Goal: Task Accomplishment & Management: Manage account settings

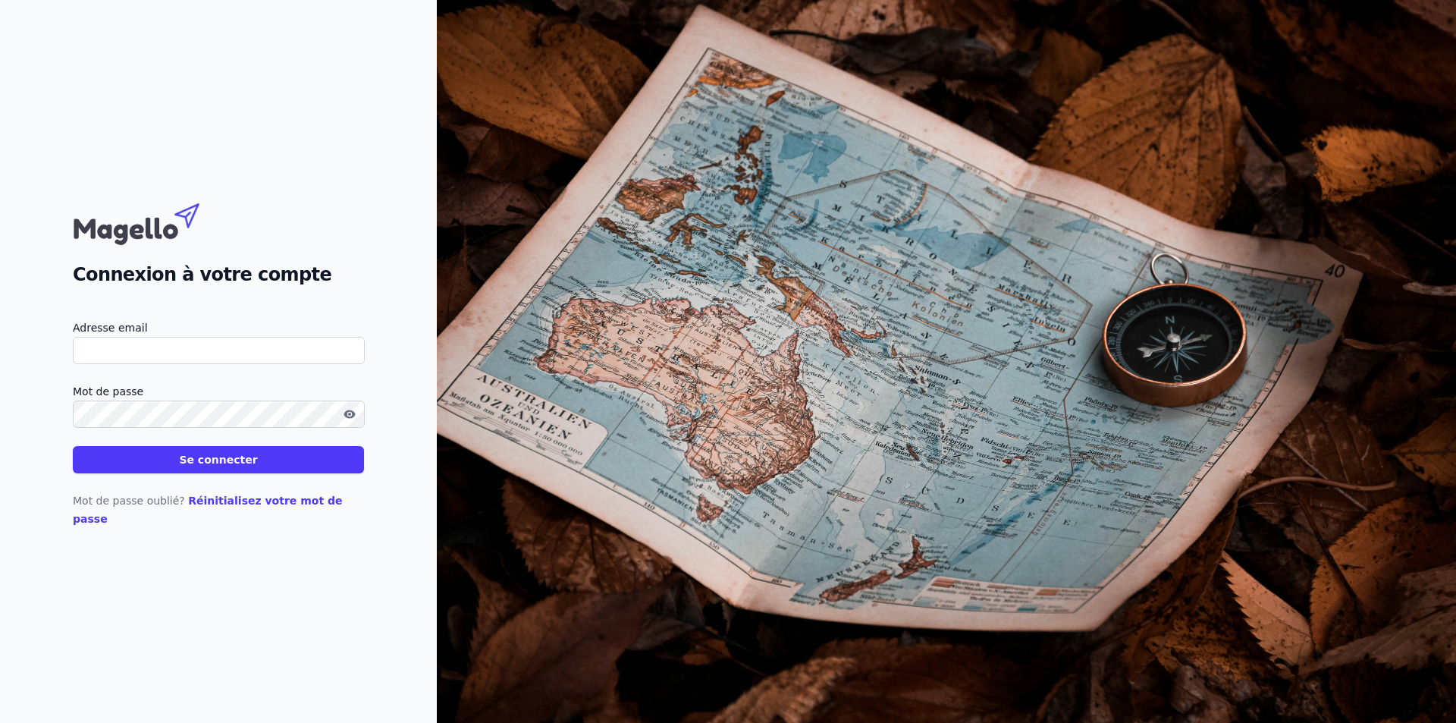
click at [125, 352] on input "Adresse email" at bounding box center [219, 350] width 292 height 27
type input "[PERSON_NAME][EMAIL_ADDRESS][DOMAIN_NAME]"
click at [73, 446] on button "Se connecter" at bounding box center [218, 459] width 291 height 27
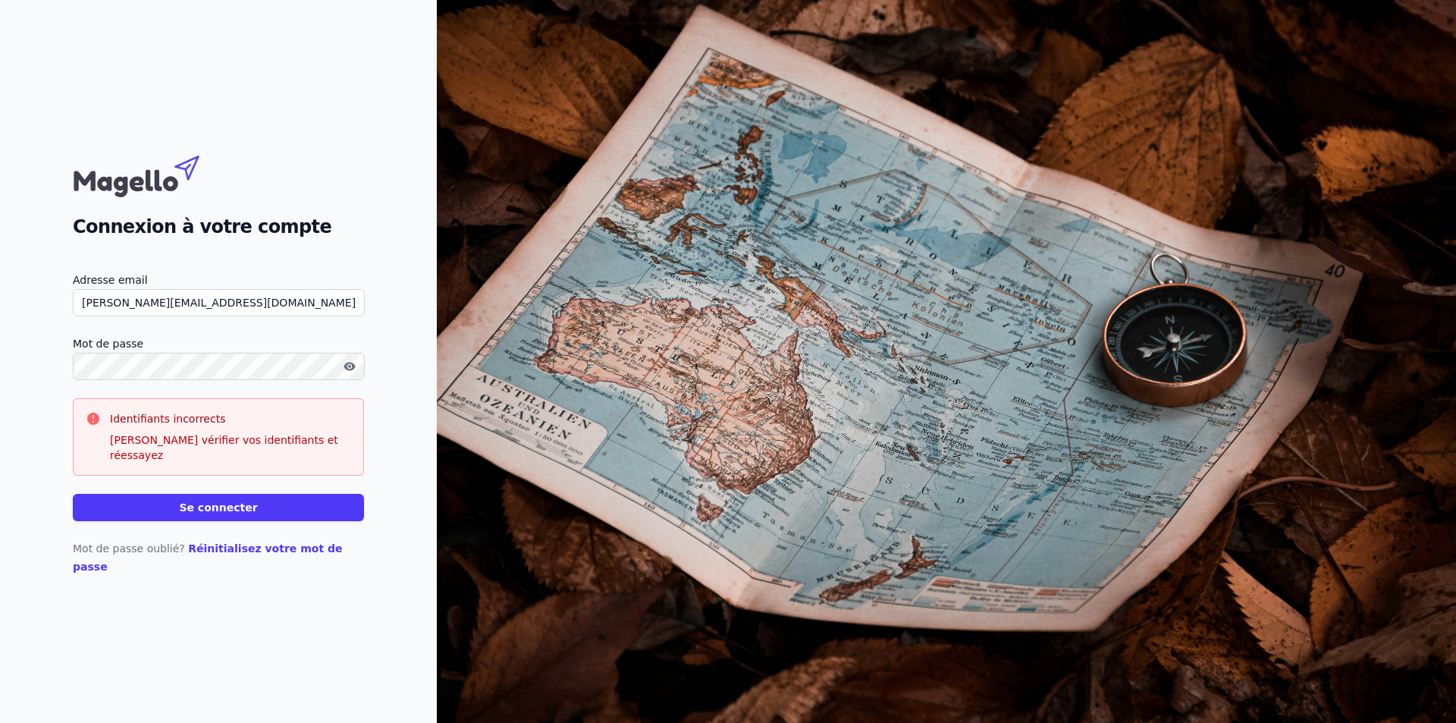
click at [350, 370] on icon "button" at bounding box center [349, 366] width 11 height 8
click at [174, 497] on button "Se connecter" at bounding box center [218, 507] width 291 height 27
click at [174, 504] on button "Se connecter" at bounding box center [218, 507] width 291 height 27
click at [190, 512] on button "Se connecter" at bounding box center [218, 507] width 291 height 27
click at [194, 507] on button "Se connecter" at bounding box center [218, 507] width 291 height 27
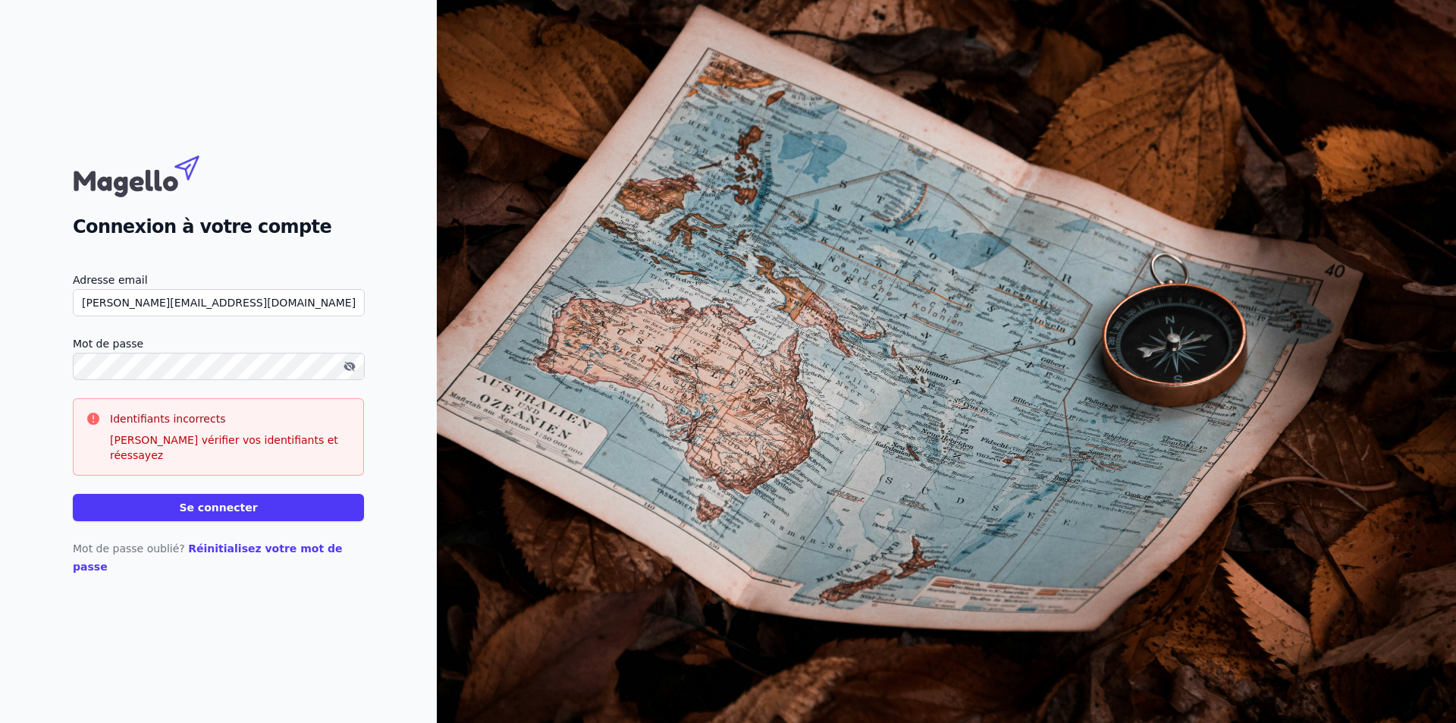
click at [194, 507] on button "Se connecter" at bounding box center [218, 507] width 291 height 27
click at [191, 505] on button "Se connecter" at bounding box center [218, 507] width 291 height 27
